Goal: Transaction & Acquisition: Register for event/course

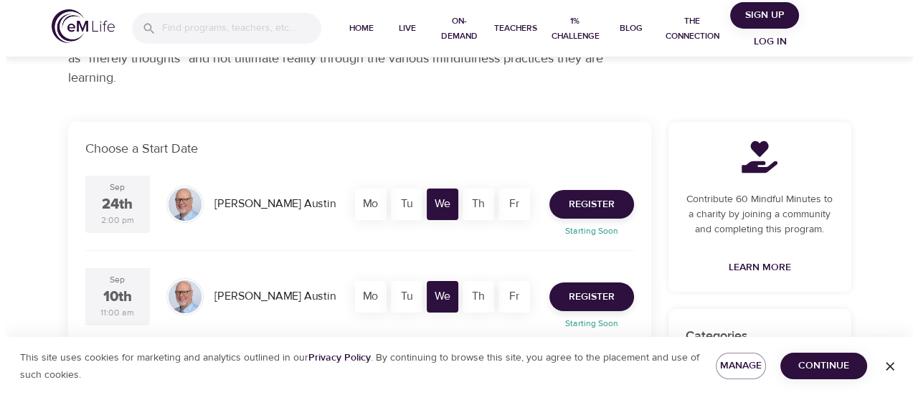
scroll to position [215, 0]
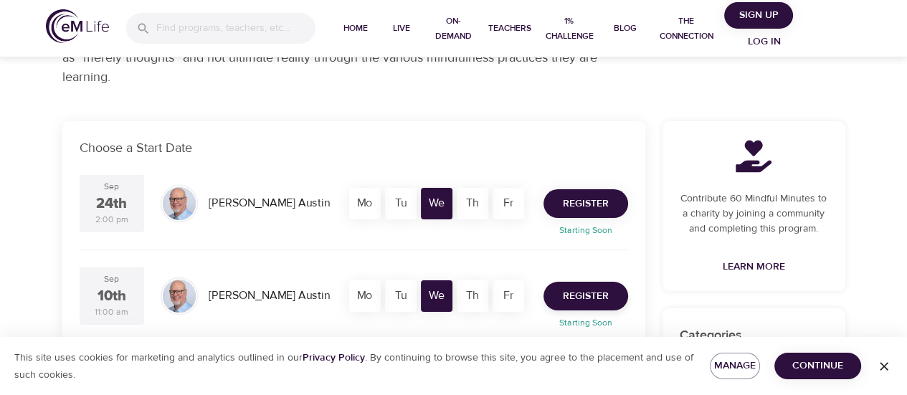
click at [576, 199] on span "Register" at bounding box center [586, 204] width 46 height 18
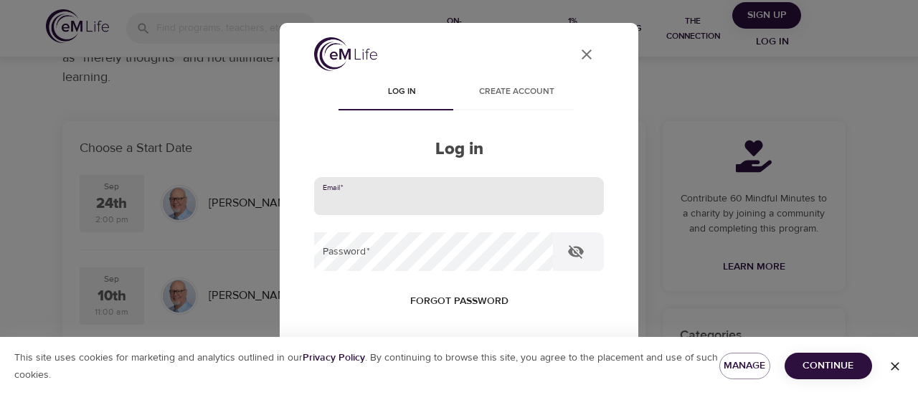
click at [424, 197] on input "email" at bounding box center [459, 196] width 290 height 39
type input "[PERSON_NAME][EMAIL_ADDRESS][PERSON_NAME][DOMAIN_NAME]"
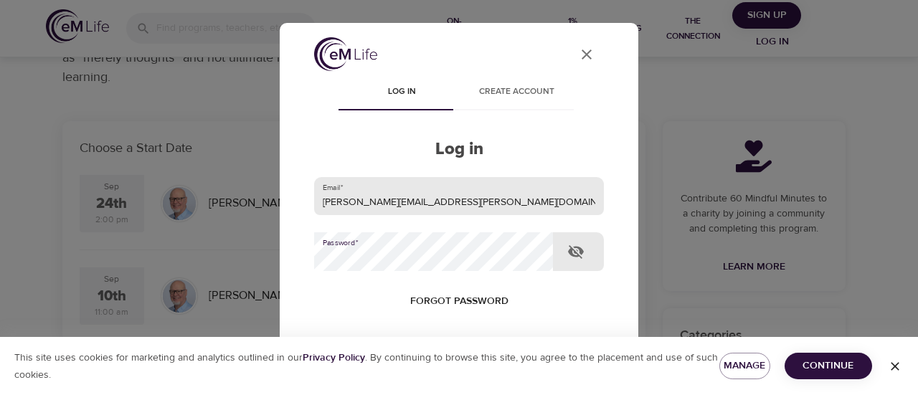
click at [424, 379] on button "Log in" at bounding box center [459, 394] width 70 height 30
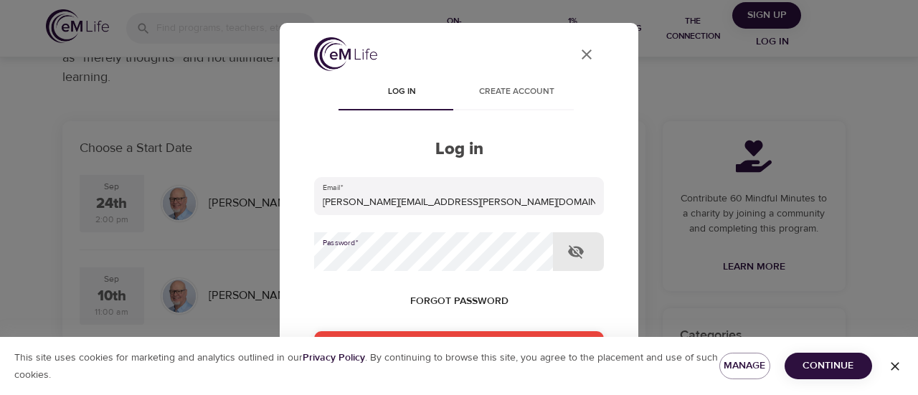
scroll to position [143, 0]
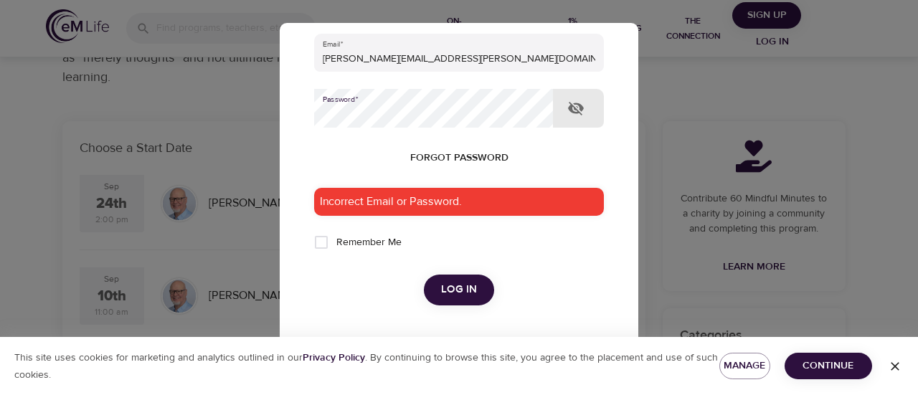
click at [297, 116] on div "User Profile Log in Create account Log in Email   * melissa.robinson@mcckc.edu …" at bounding box center [459, 222] width 324 height 656
click at [459, 289] on span "Log in" at bounding box center [459, 289] width 36 height 19
click at [453, 153] on span "Forgot password" at bounding box center [459, 158] width 98 height 18
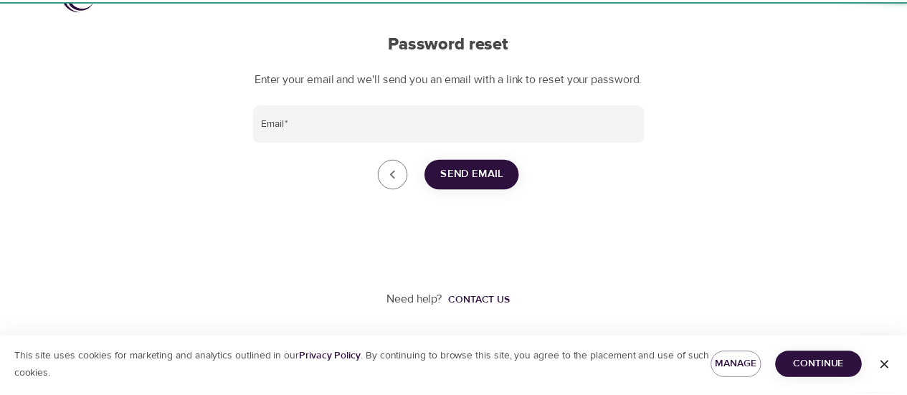
scroll to position [57, 0]
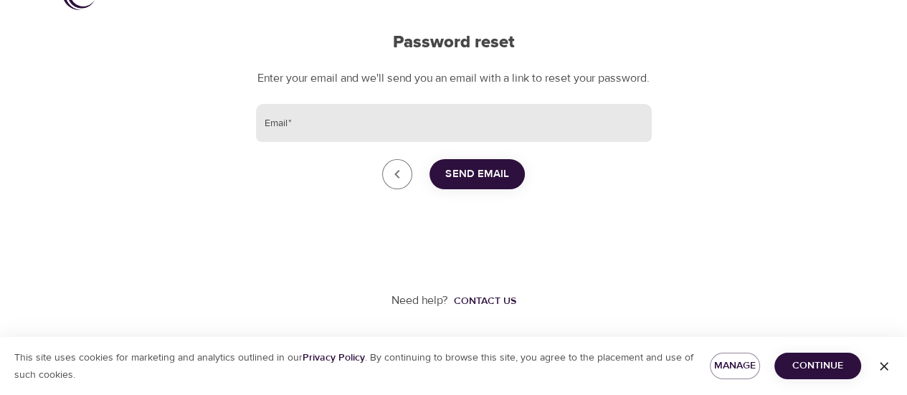
click at [293, 121] on input "Email   *" at bounding box center [454, 123] width 396 height 39
type input "[PERSON_NAME][EMAIL_ADDRESS][PERSON_NAME][DOMAIN_NAME]"
click at [483, 169] on span "Send Email" at bounding box center [477, 174] width 64 height 19
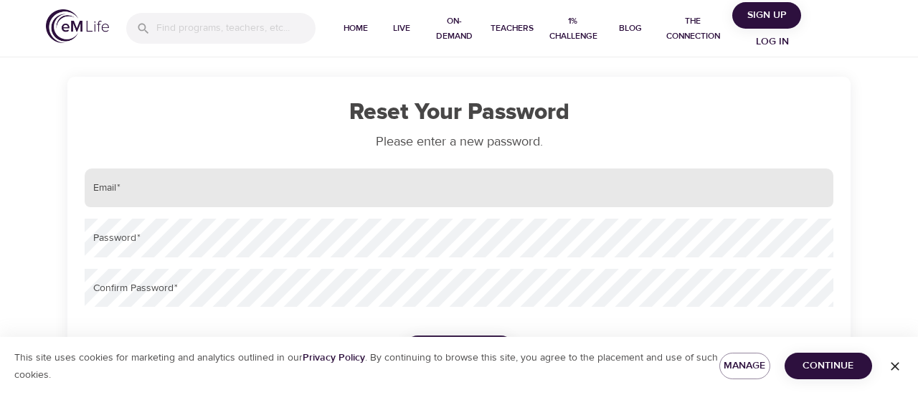
click at [148, 199] on input "email" at bounding box center [459, 188] width 749 height 39
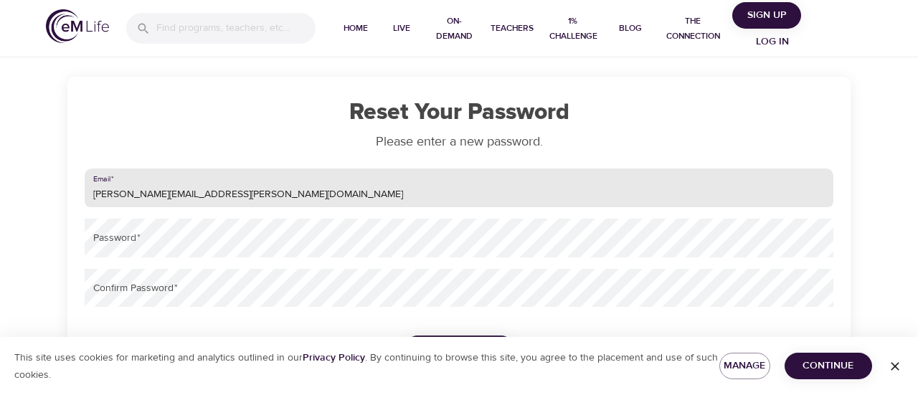
type input "[PERSON_NAME][EMAIL_ADDRESS][PERSON_NAME][DOMAIN_NAME]"
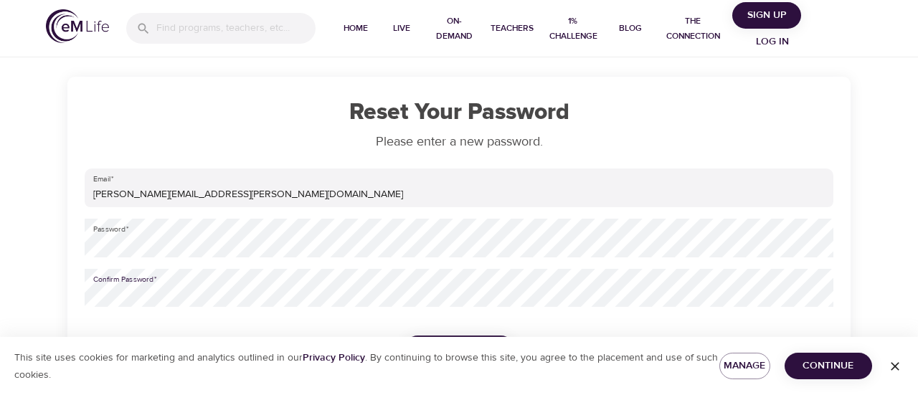
click at [812, 360] on span "Continue" at bounding box center [828, 366] width 65 height 18
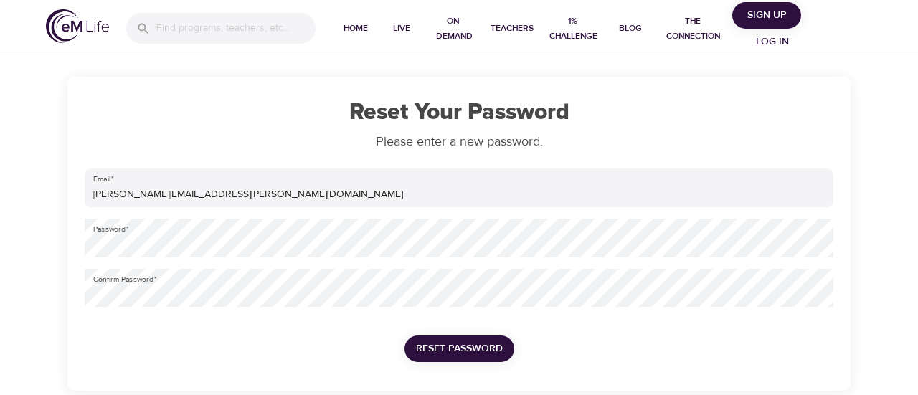
click at [442, 343] on span "Reset Password" at bounding box center [459, 349] width 87 height 18
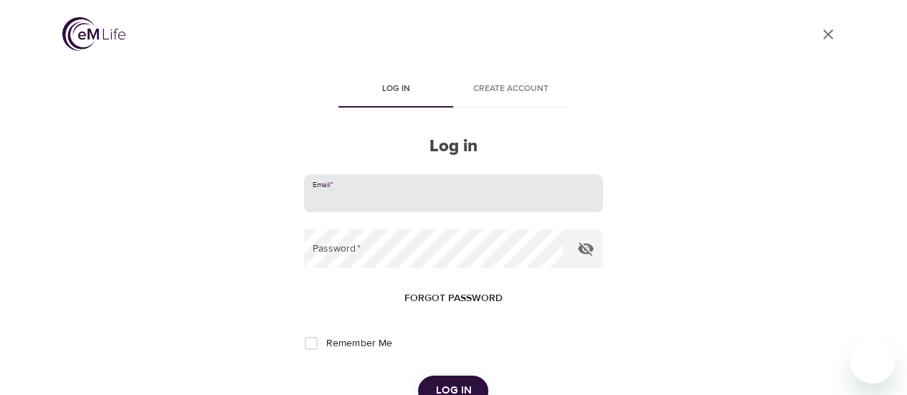
click at [324, 200] on input "email" at bounding box center [453, 193] width 298 height 39
type input "[PERSON_NAME][EMAIL_ADDRESS][PERSON_NAME][DOMAIN_NAME]"
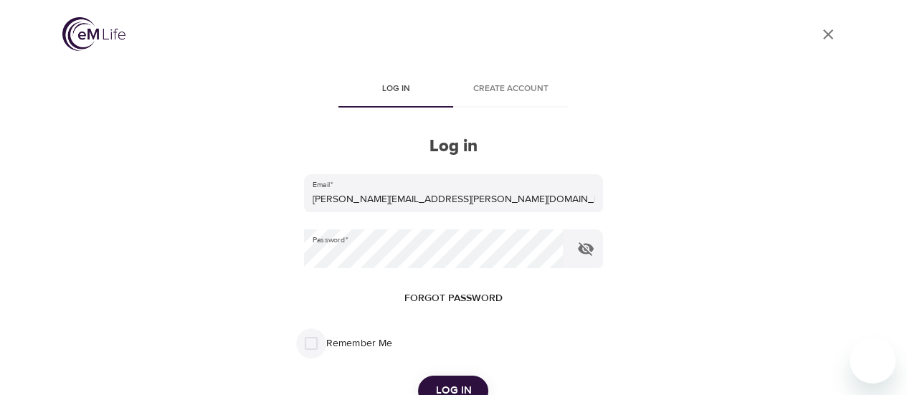
click at [307, 341] on input "Remember Me" at bounding box center [311, 343] width 30 height 30
checkbox input "true"
click at [458, 382] on span "Log in" at bounding box center [453, 391] width 36 height 19
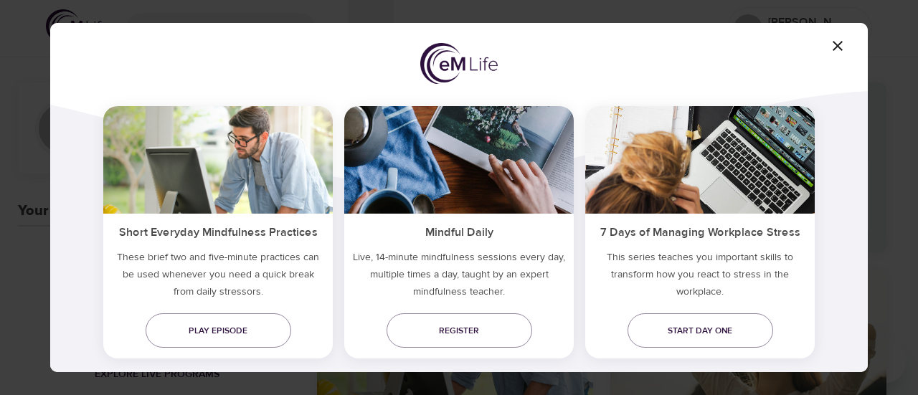
scroll to position [153, 0]
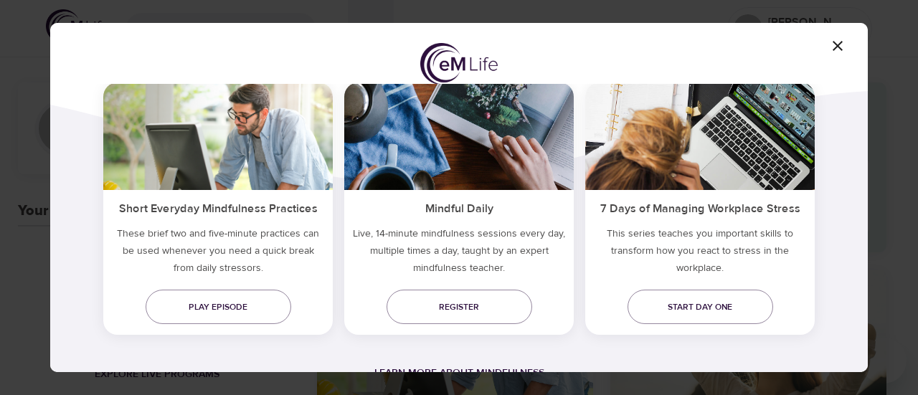
click at [841, 45] on icon "button" at bounding box center [837, 45] width 17 height 17
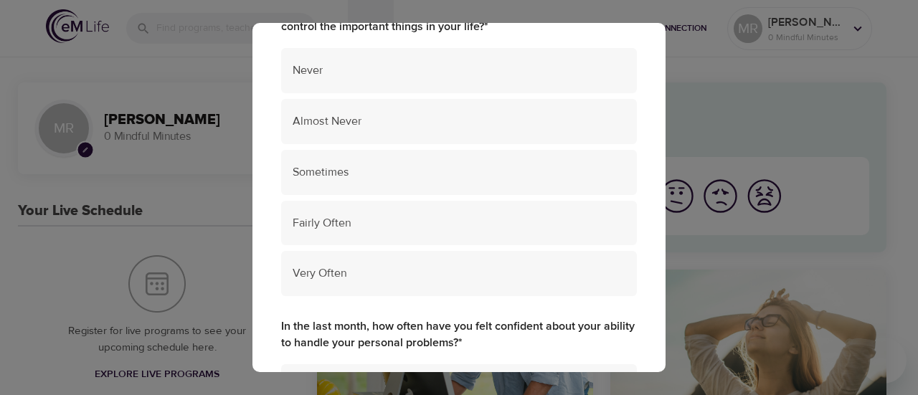
scroll to position [215, 0]
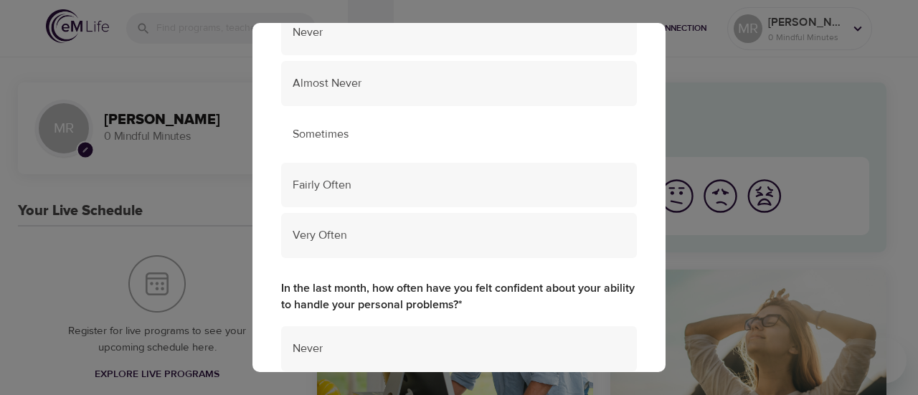
click at [380, 128] on span "Sometimes" at bounding box center [459, 134] width 333 height 16
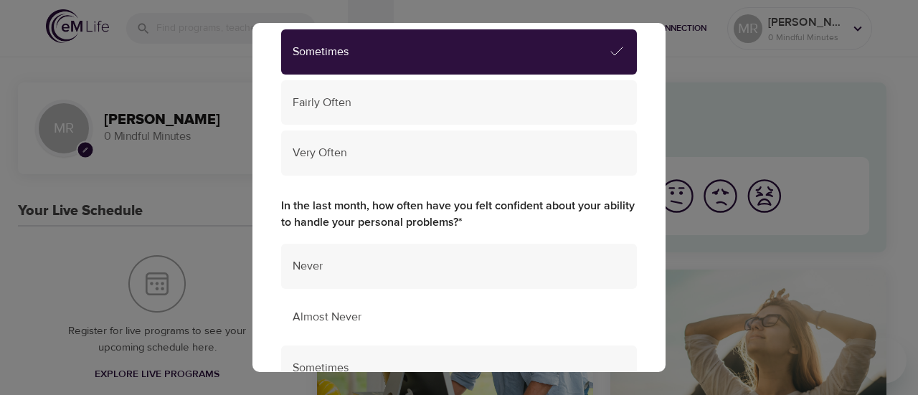
scroll to position [430, 0]
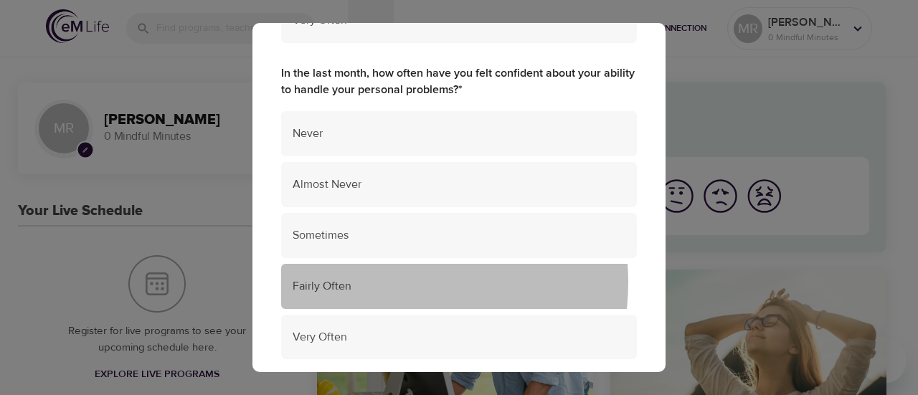
click at [377, 283] on span "Fairly Often" at bounding box center [459, 286] width 333 height 16
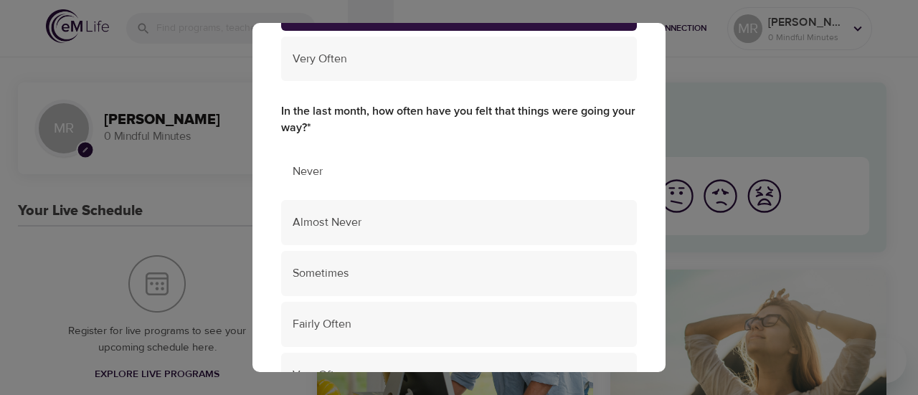
scroll to position [717, 0]
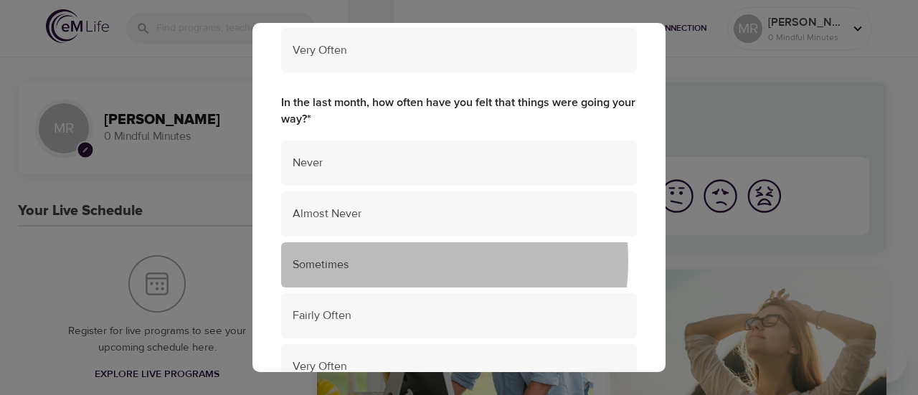
click at [384, 261] on span "Sometimes" at bounding box center [459, 265] width 333 height 16
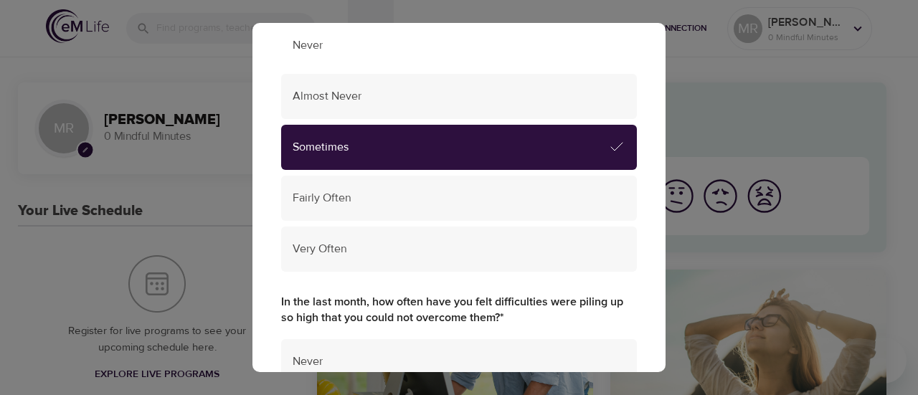
scroll to position [1004, 0]
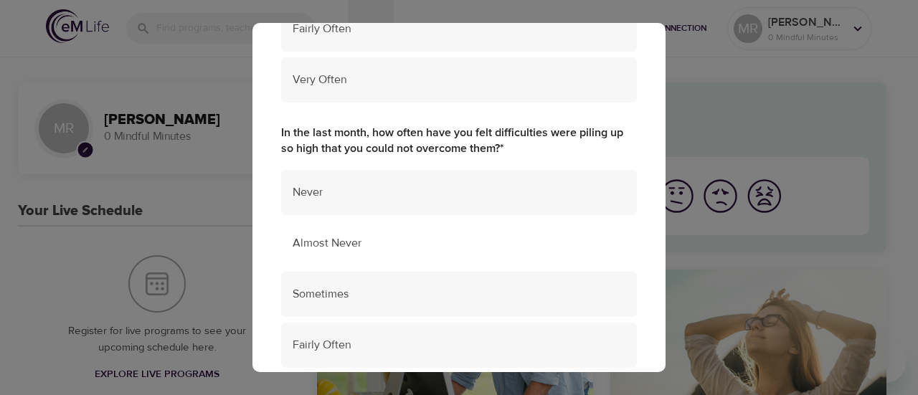
click at [412, 245] on span "Almost Never" at bounding box center [459, 243] width 333 height 16
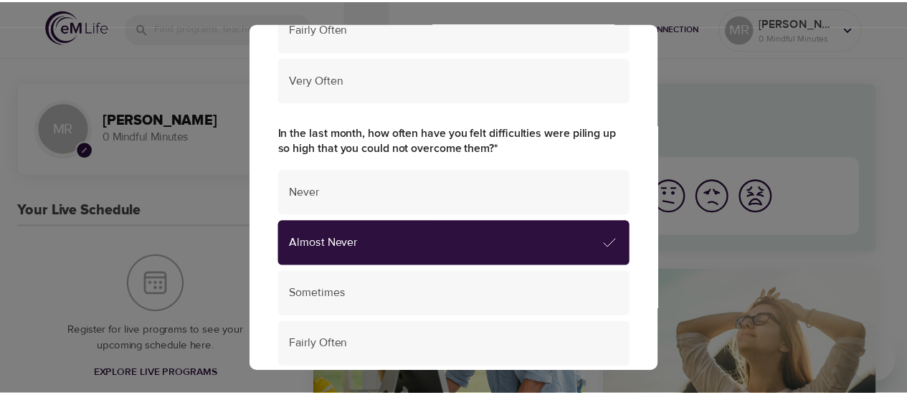
scroll to position [1169, 0]
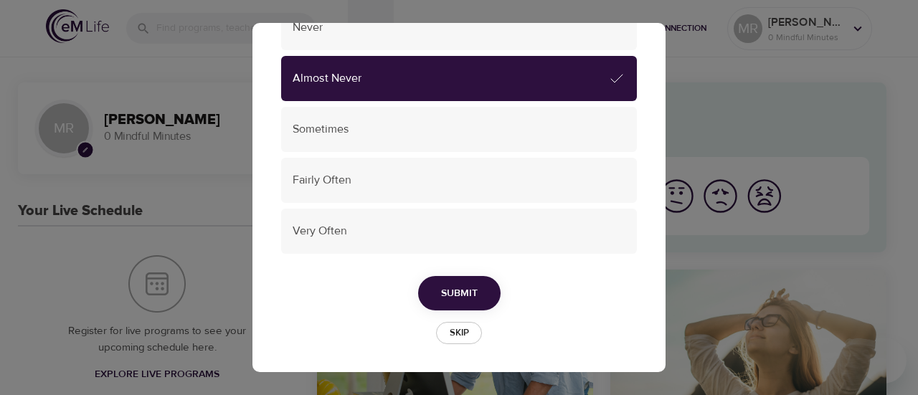
click at [463, 288] on span "Submit" at bounding box center [459, 294] width 37 height 18
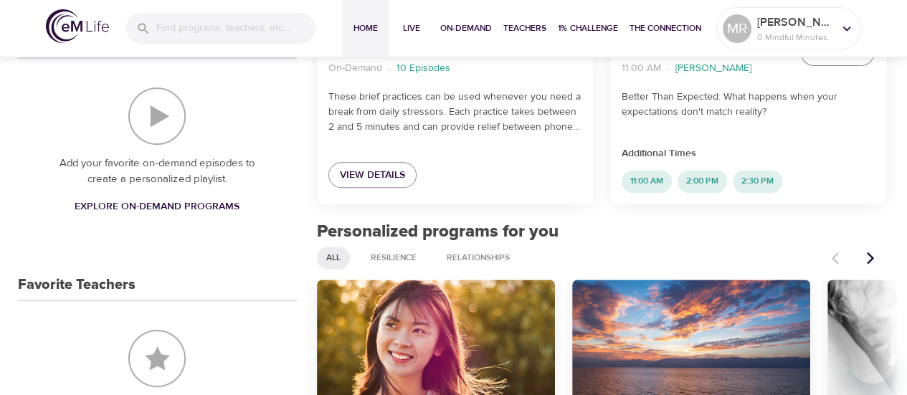
scroll to position [645, 0]
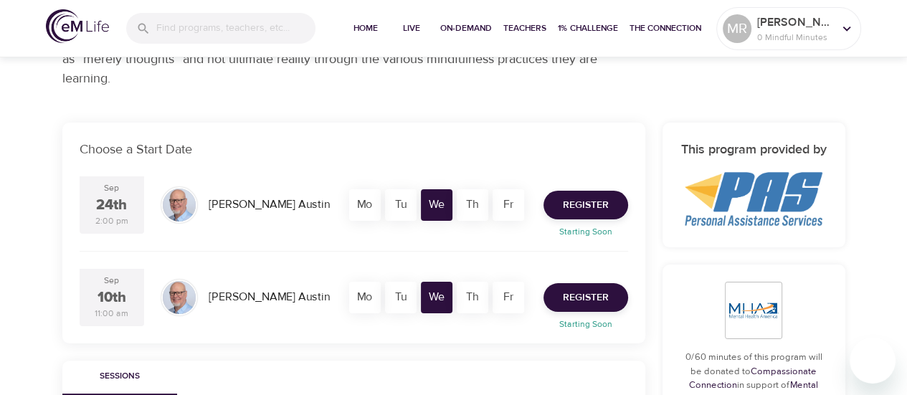
scroll to position [215, 0]
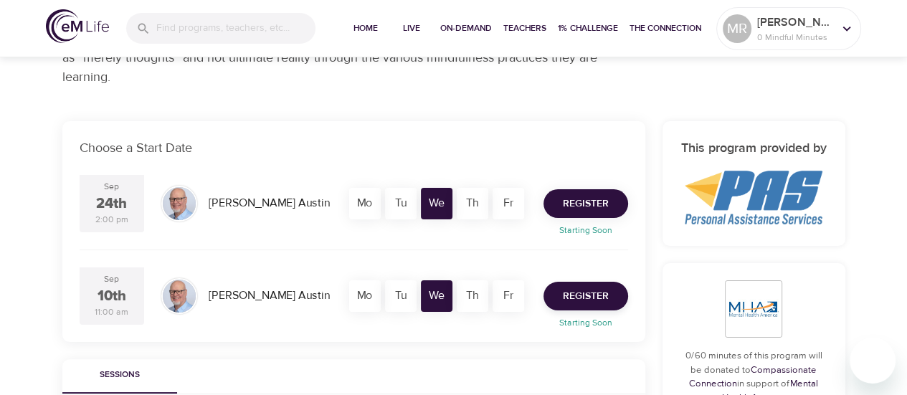
click at [600, 197] on span "Register" at bounding box center [586, 204] width 46 height 18
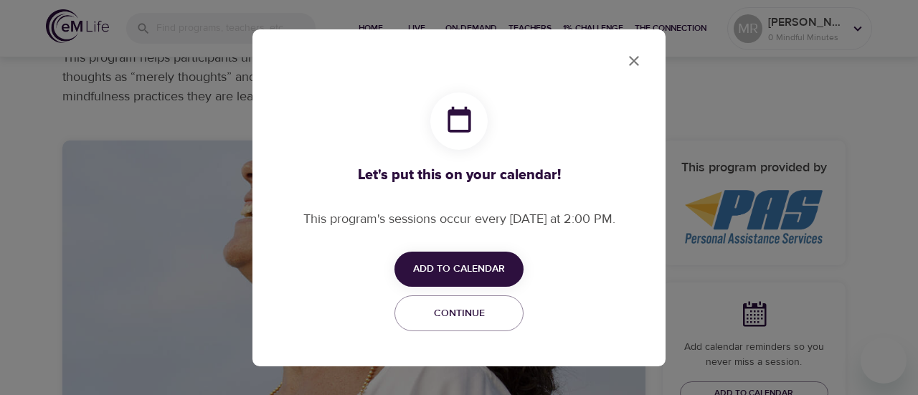
checkbox input "true"
click at [479, 265] on span "Add to Calendar" at bounding box center [459, 269] width 92 height 18
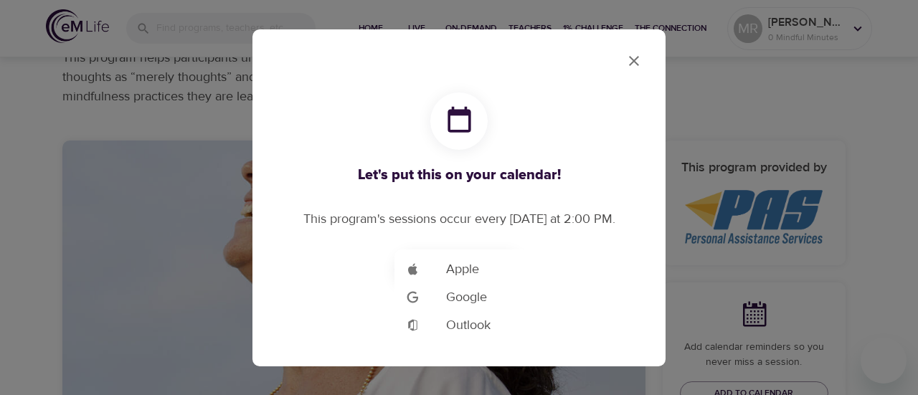
click at [482, 315] on li "Add to Google Calendar Outlook" at bounding box center [480, 325] width 172 height 28
click at [637, 60] on div at bounding box center [459, 197] width 918 height 395
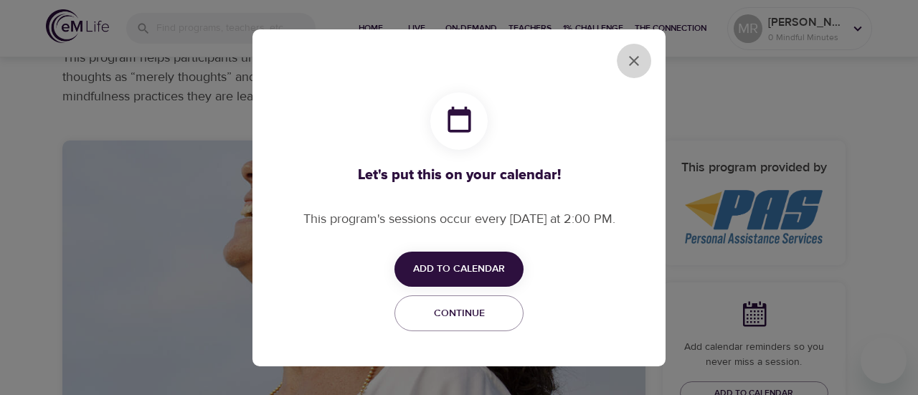
click at [633, 60] on icon "close" at bounding box center [634, 61] width 10 height 10
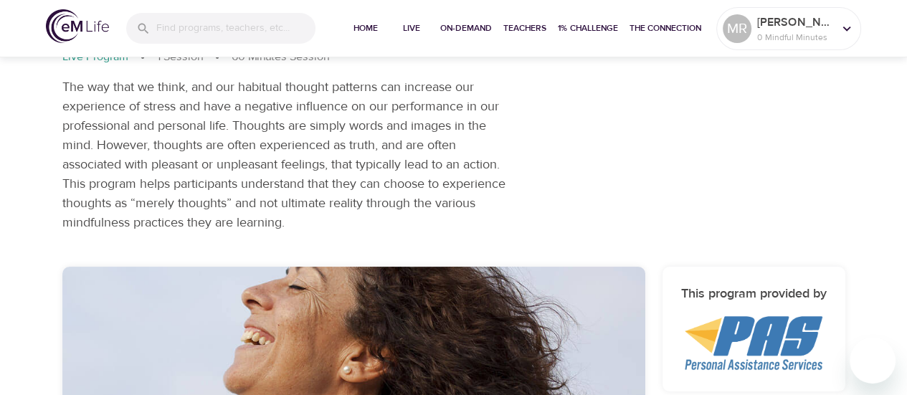
scroll to position [84, 0]
